Goal: Information Seeking & Learning: Understand process/instructions

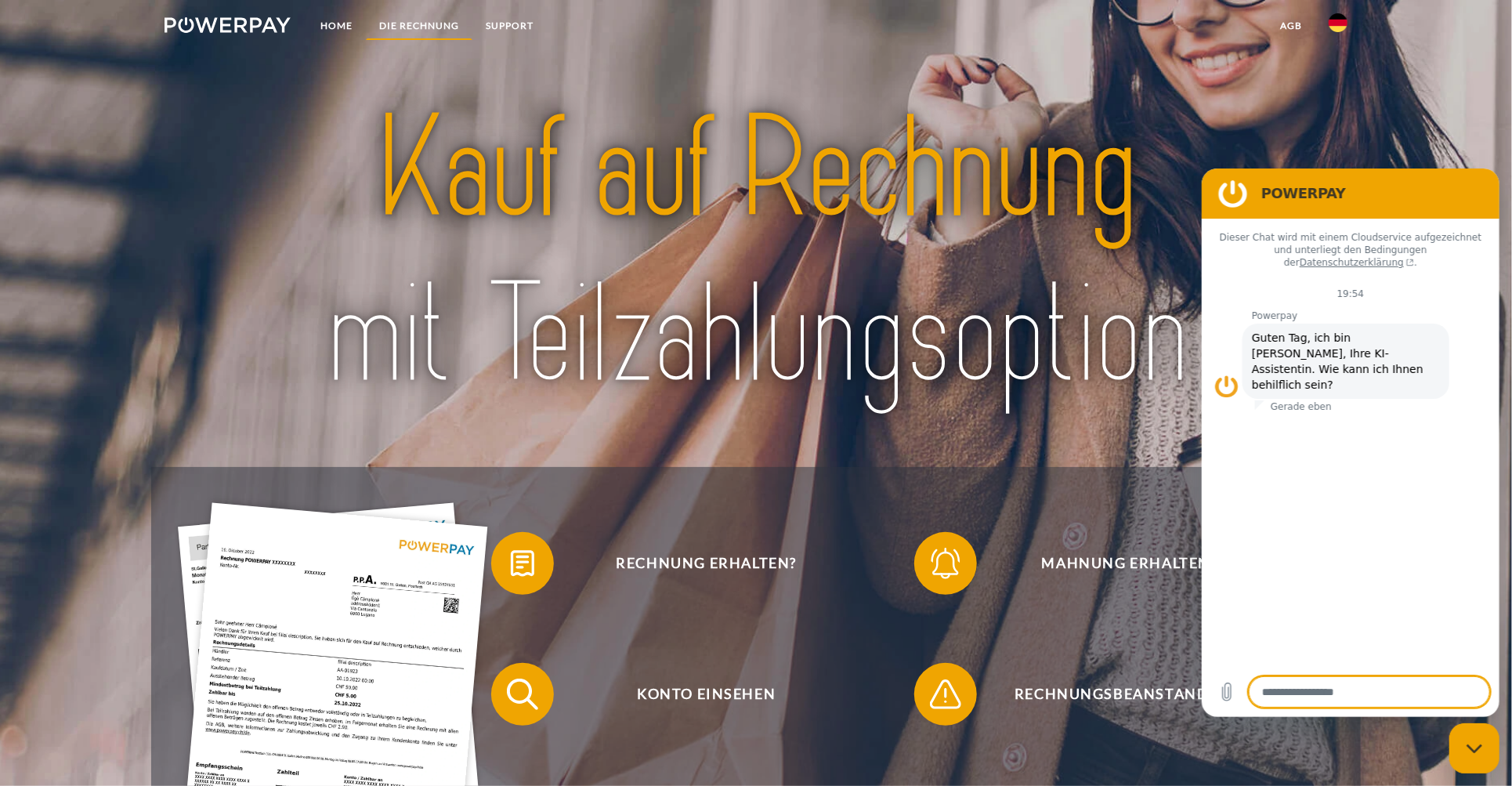
click at [431, 27] on link "DIE RECHNUNG" at bounding box center [419, 26] width 107 height 28
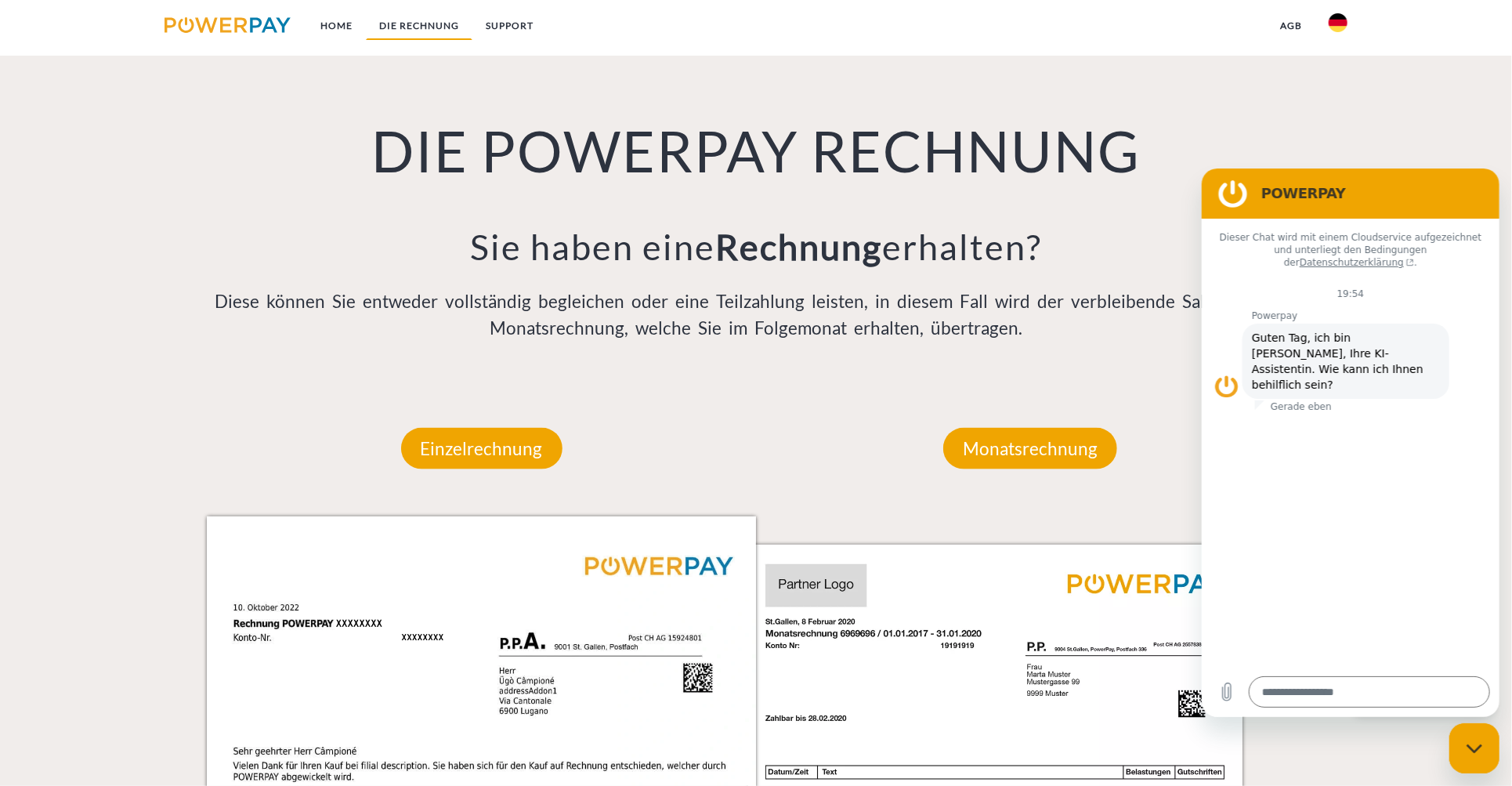
scroll to position [1042, 0]
click at [1019, 449] on p "Monatsrechnung" at bounding box center [1030, 449] width 174 height 43
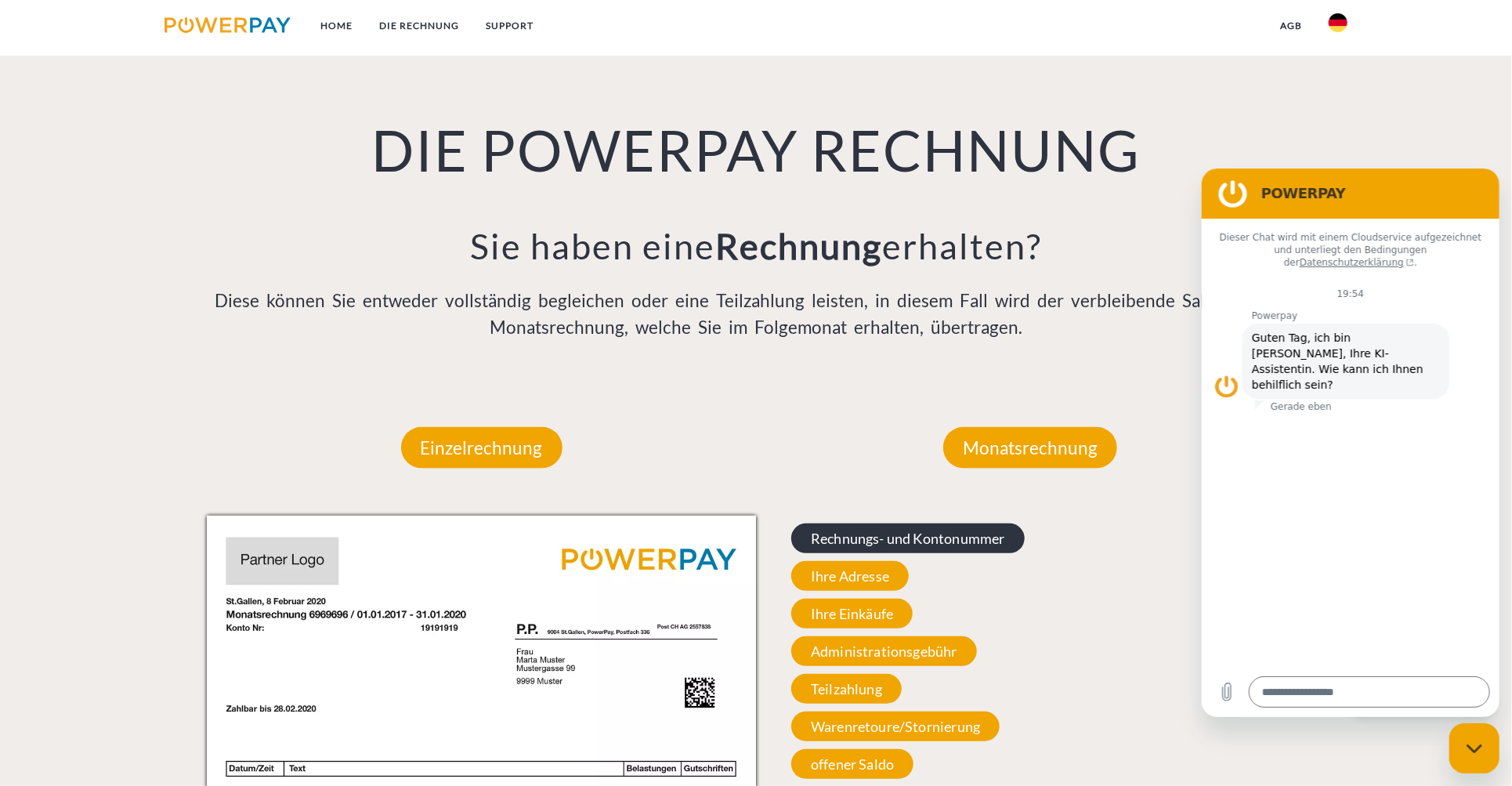
click at [888, 548] on span "Rechnungs- und Kontonummer" at bounding box center [907, 538] width 233 height 30
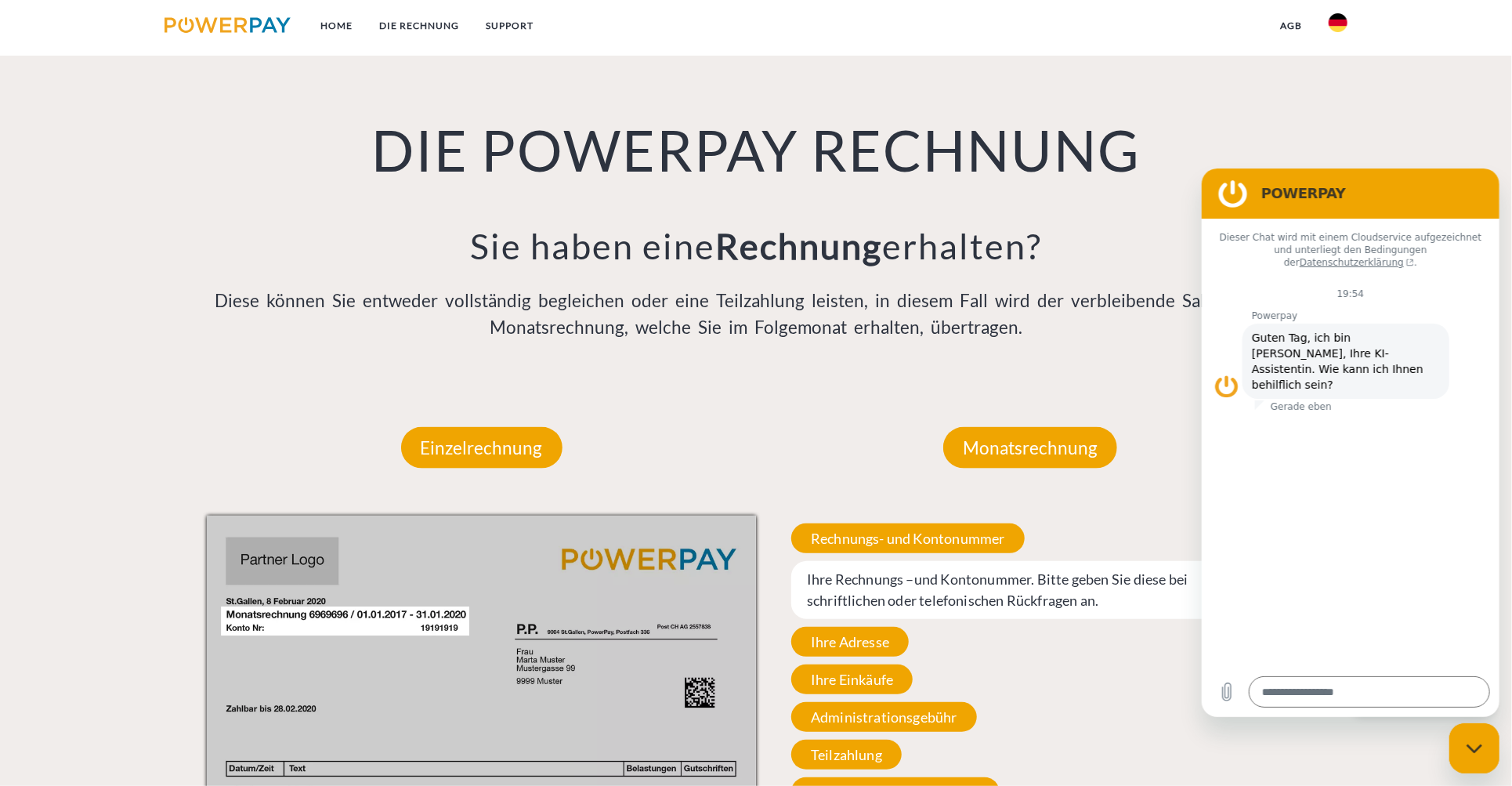
click at [1466, 748] on icon "Messaging-Fenster schließen" at bounding box center [1474, 748] width 16 height 10
type textarea "*"
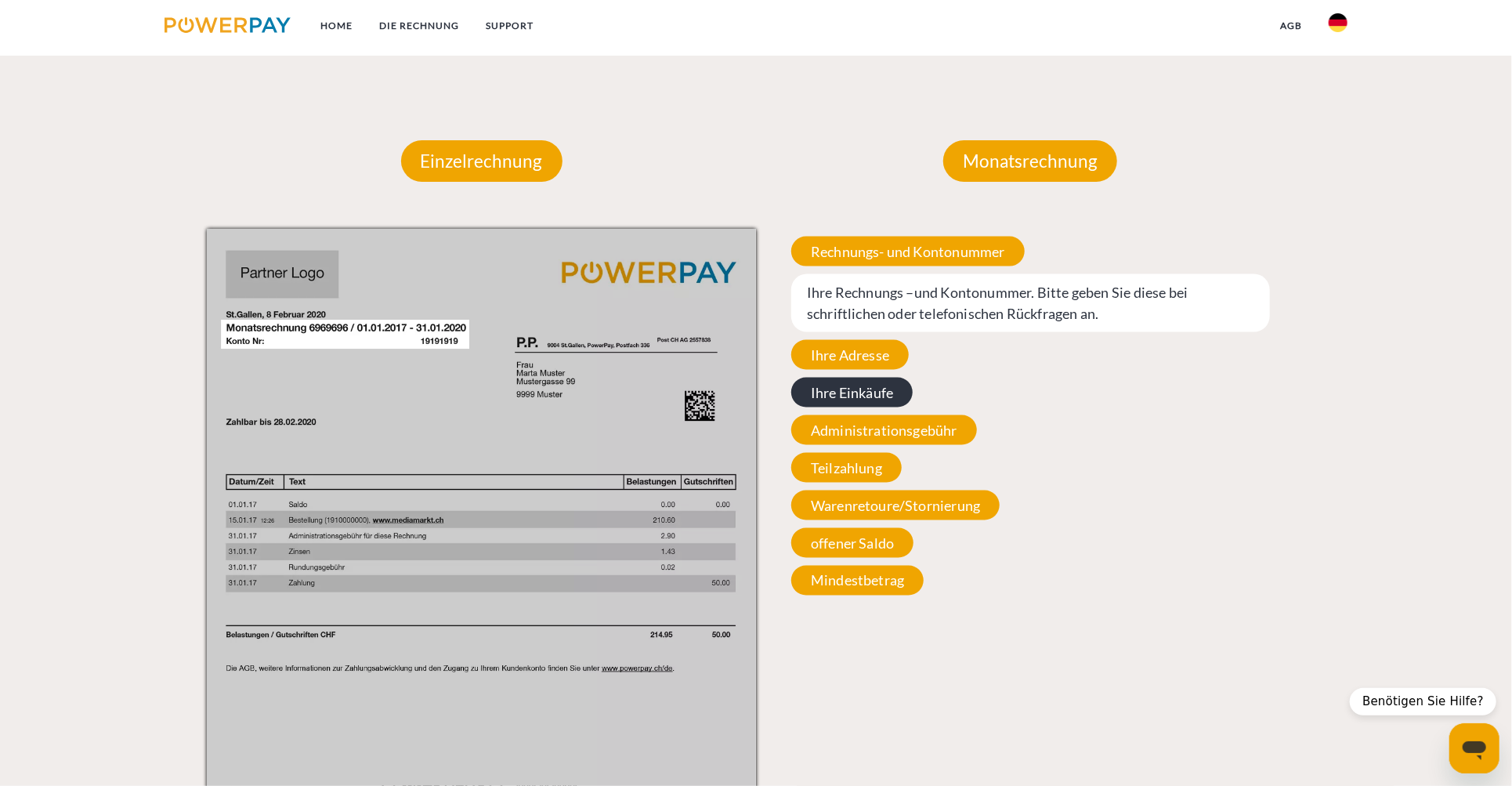
scroll to position [1356, 0]
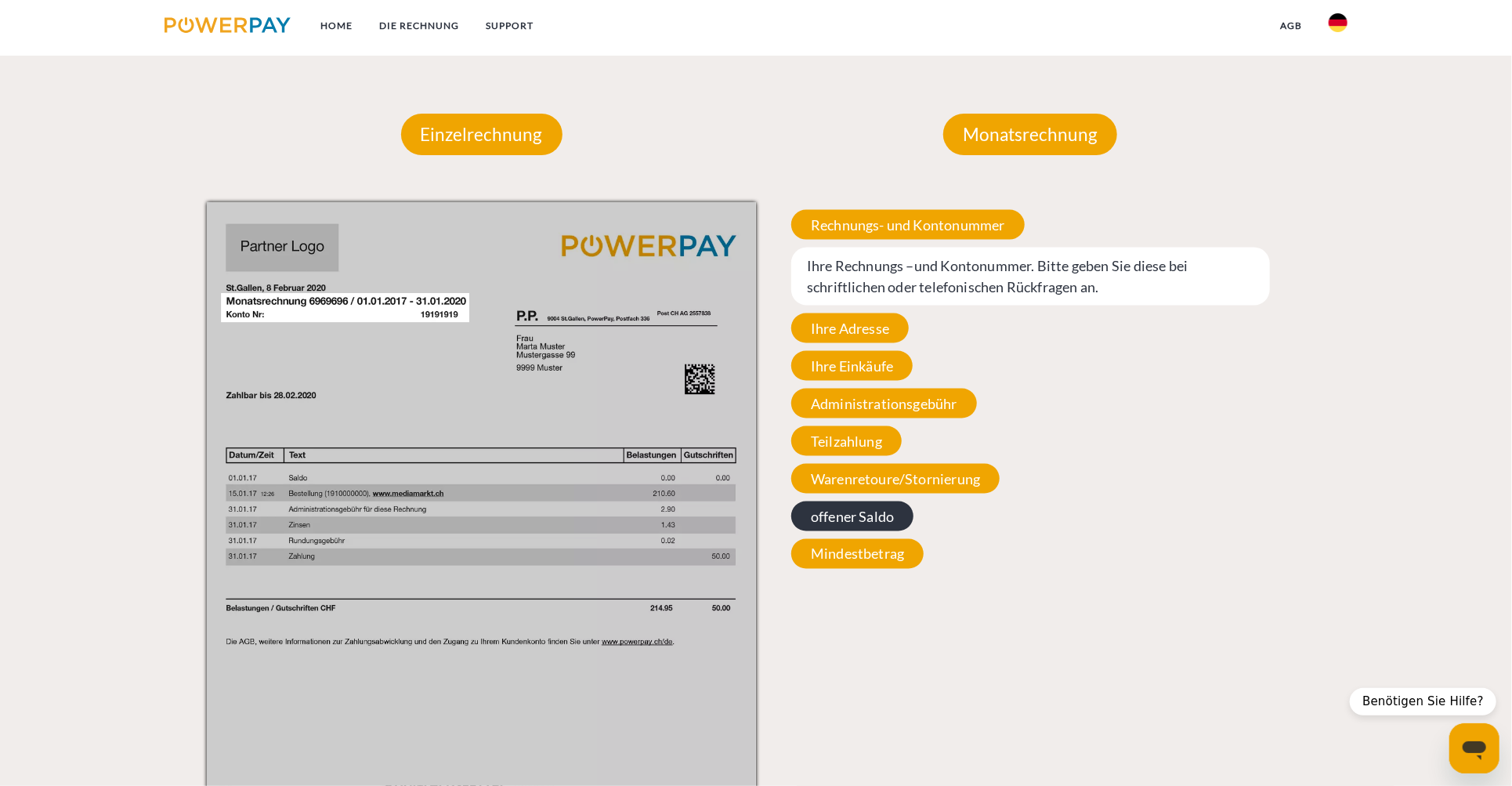
click at [857, 519] on span "offener Saldo" at bounding box center [852, 516] width 122 height 30
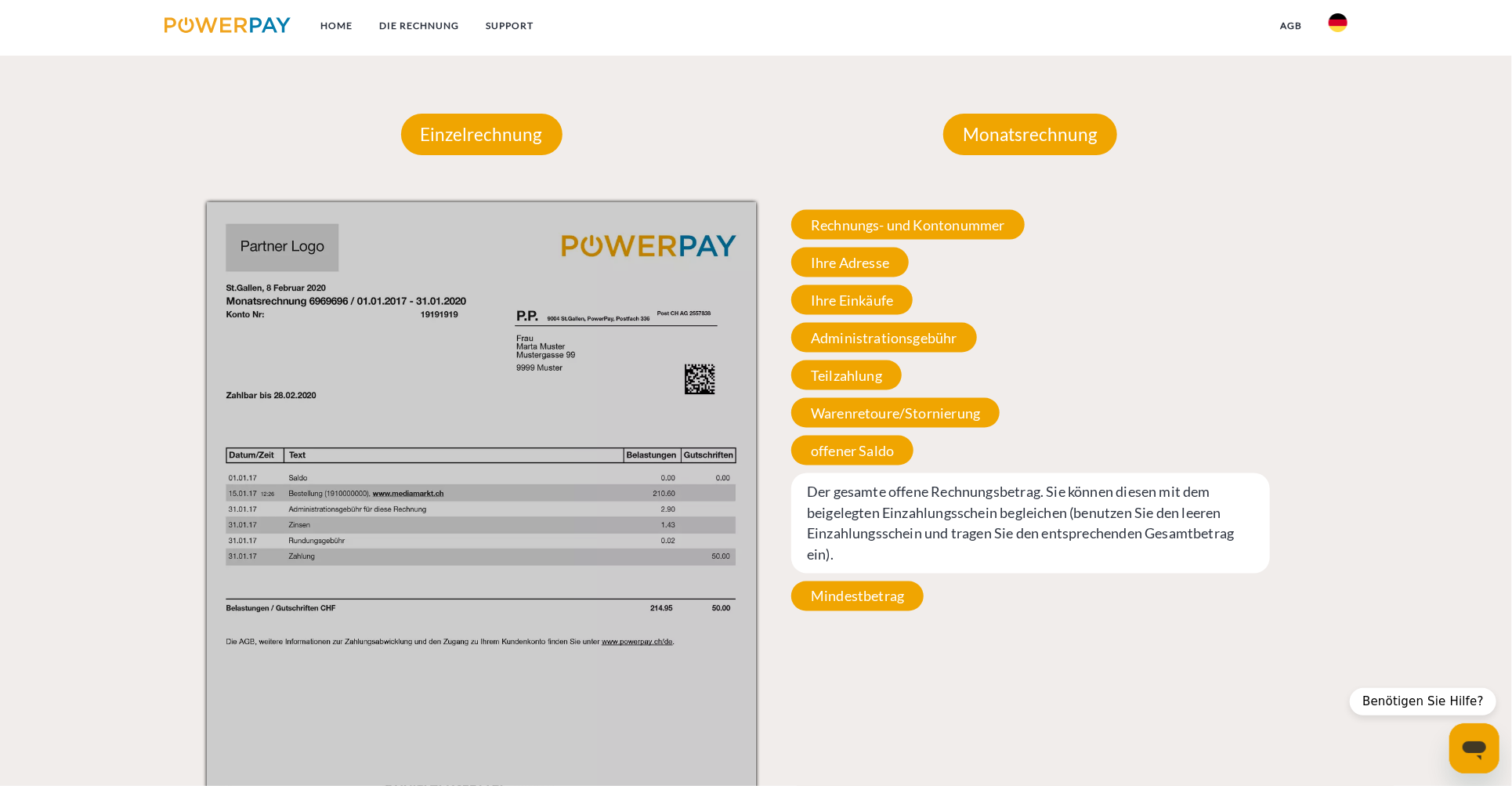
click at [970, 519] on span "Der gesamte offene Rechnungsbetrag. Sie können diesen mit dem beigelegten Einza…" at bounding box center [1030, 523] width 478 height 100
drag, startPoint x: 970, startPoint y: 519, endPoint x: 922, endPoint y: 542, distance: 53.2
click at [922, 542] on span "Der gesamte offene Rechnungsbetrag. Sie können diesen mit dem beigelegten Einza…" at bounding box center [1030, 523] width 478 height 100
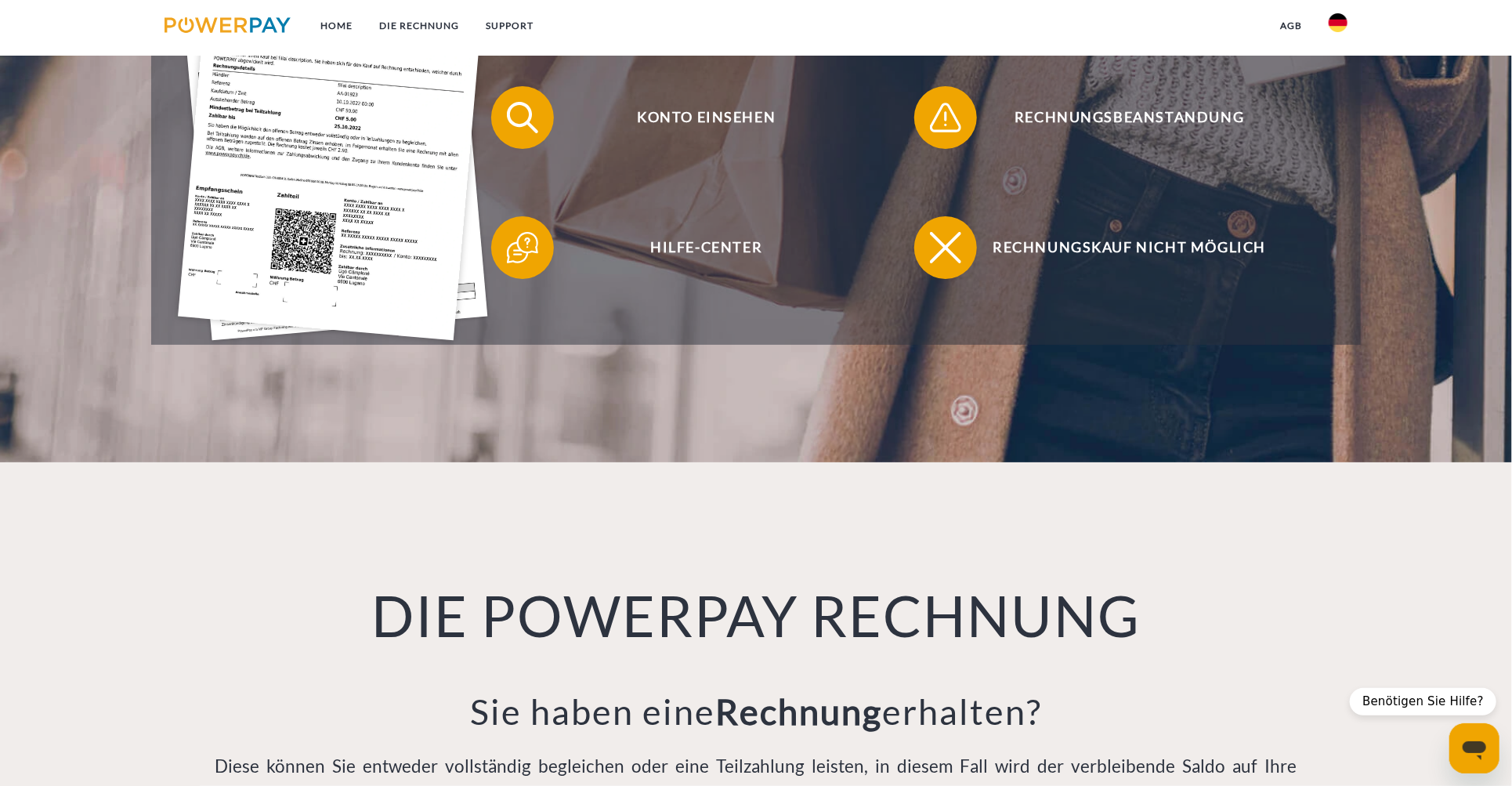
scroll to position [494, 0]
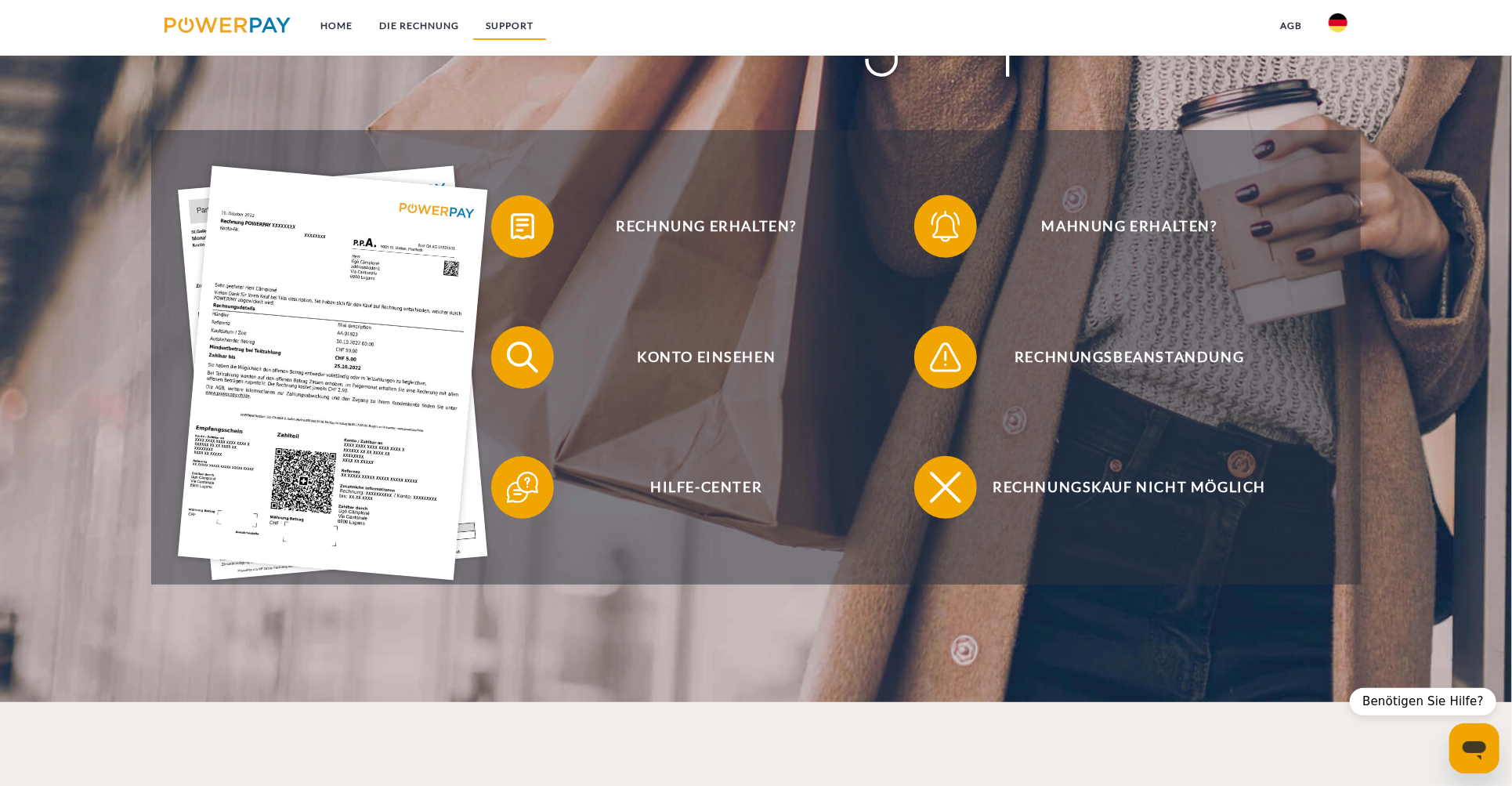
click at [517, 32] on link "SUPPORT" at bounding box center [509, 26] width 74 height 28
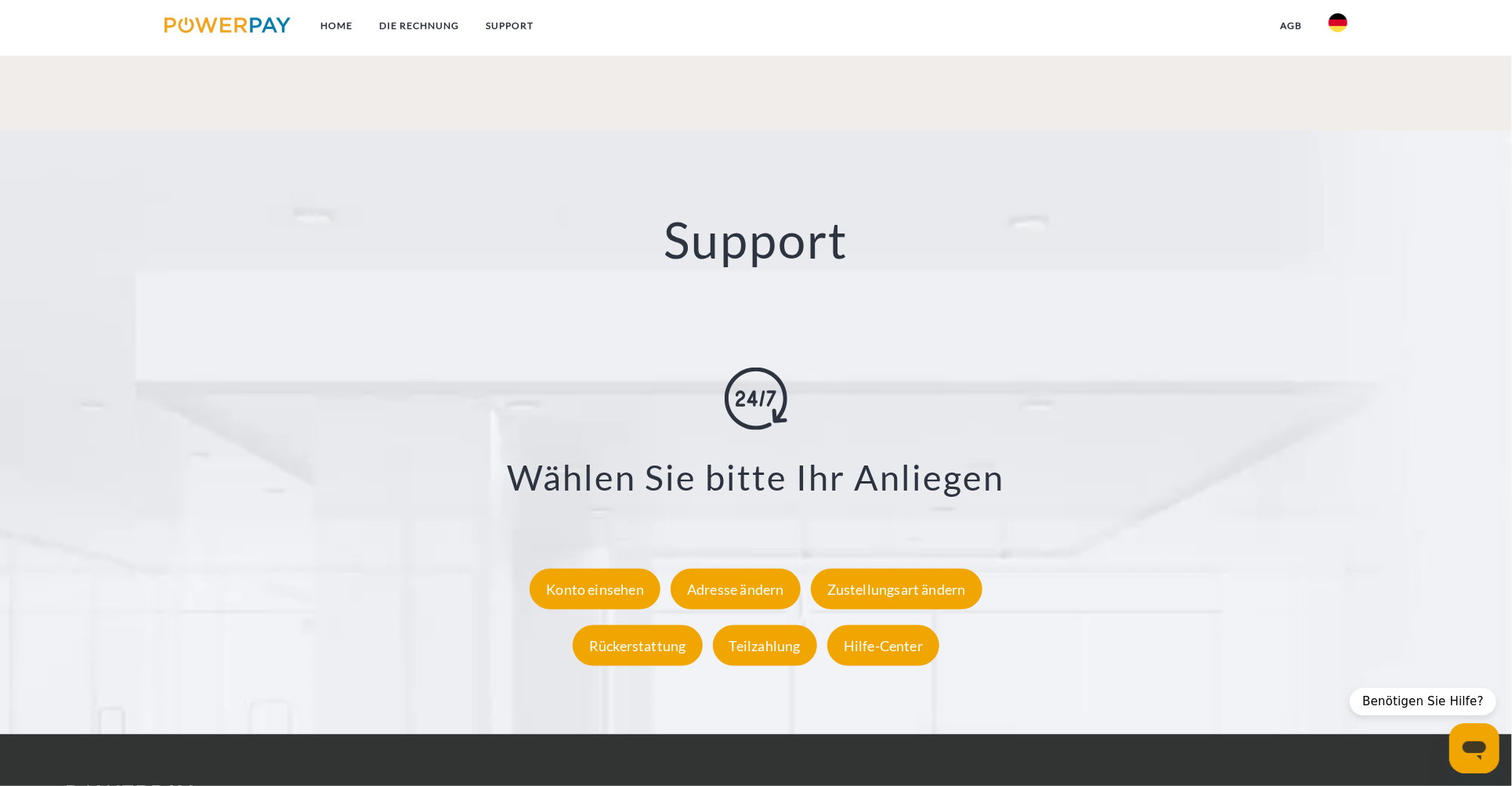
scroll to position [2770, 0]
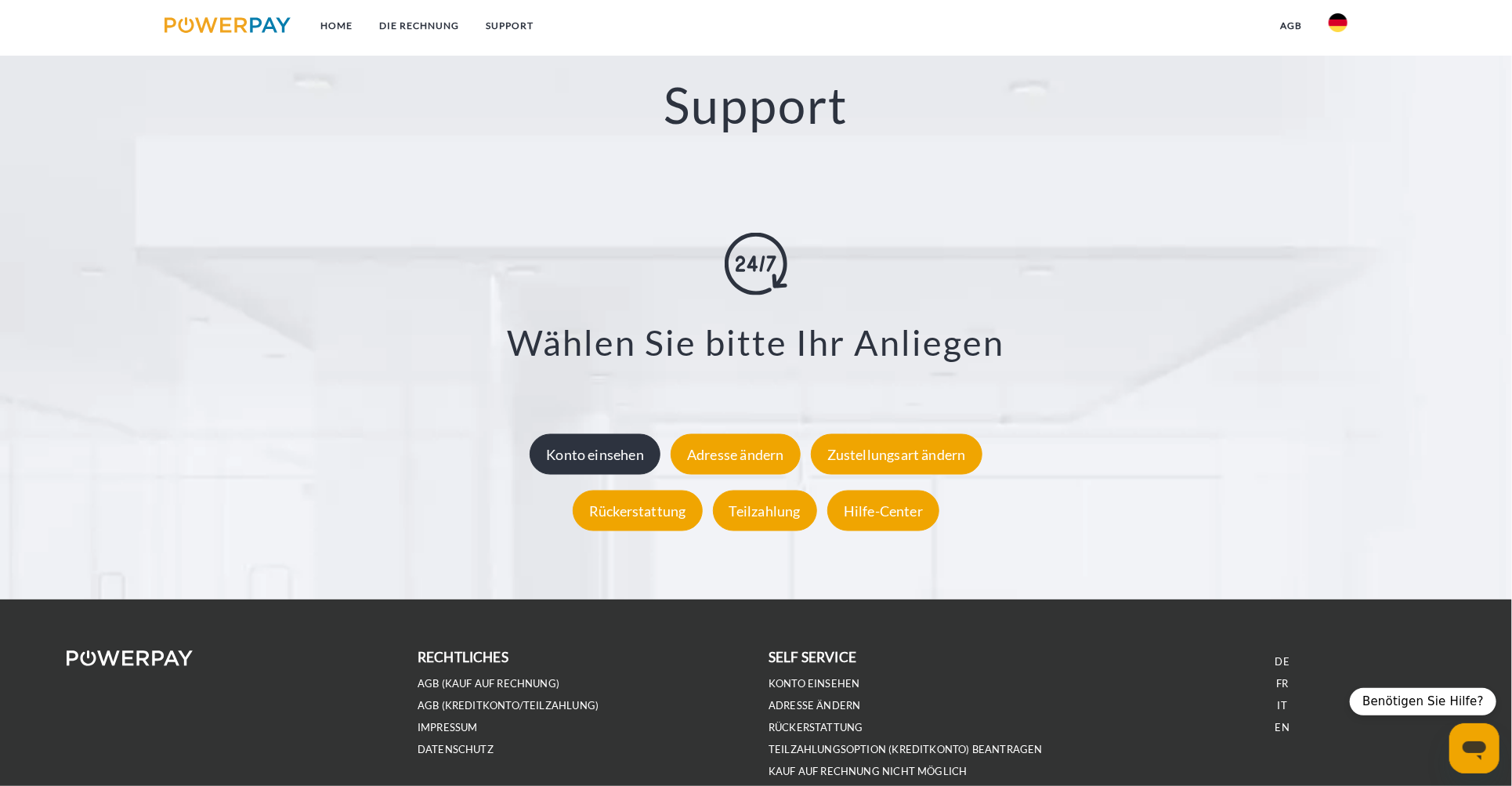
click at [614, 455] on div "Konto einsehen" at bounding box center [595, 455] width 131 height 41
